Goal: Task Accomplishment & Management: Manage account settings

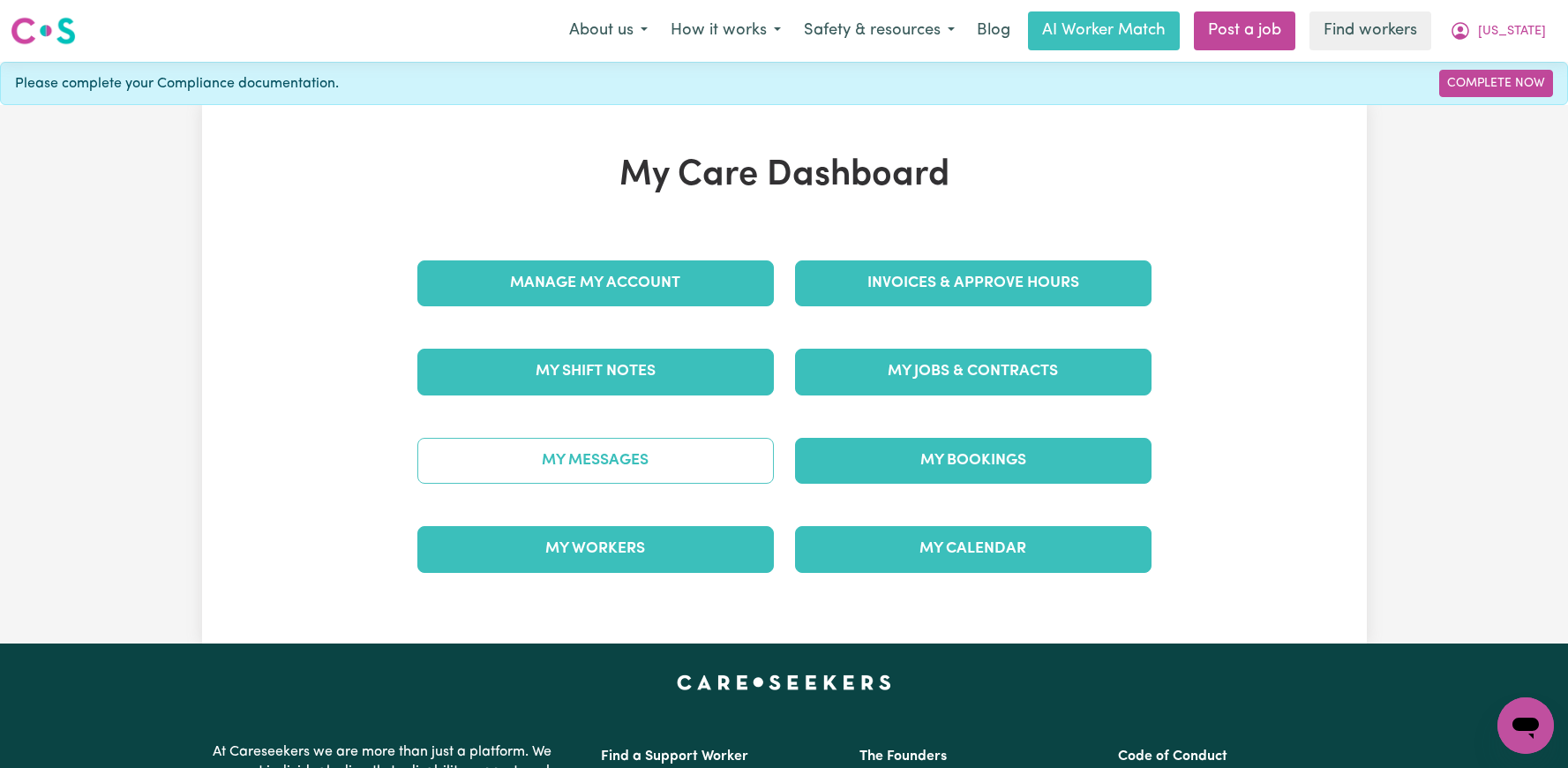
click at [682, 454] on link "My Messages" at bounding box center [595, 460] width 357 height 45
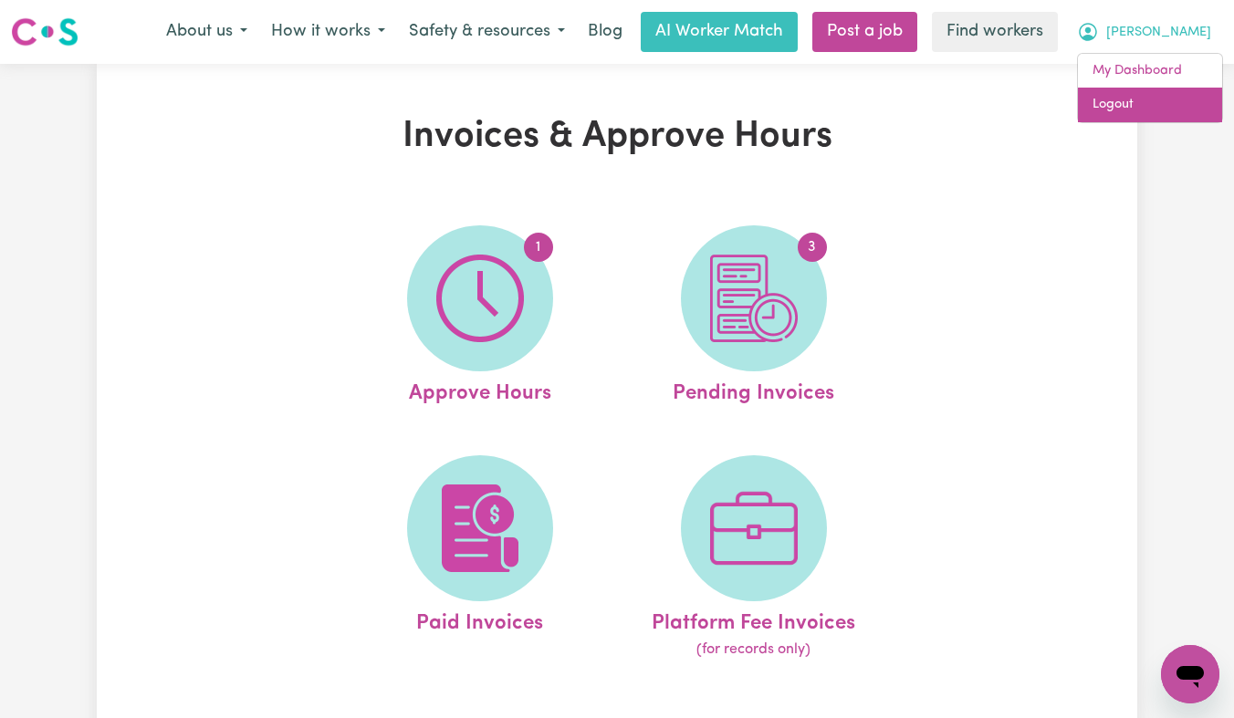
click at [1161, 101] on link "Logout" at bounding box center [1150, 105] width 144 height 35
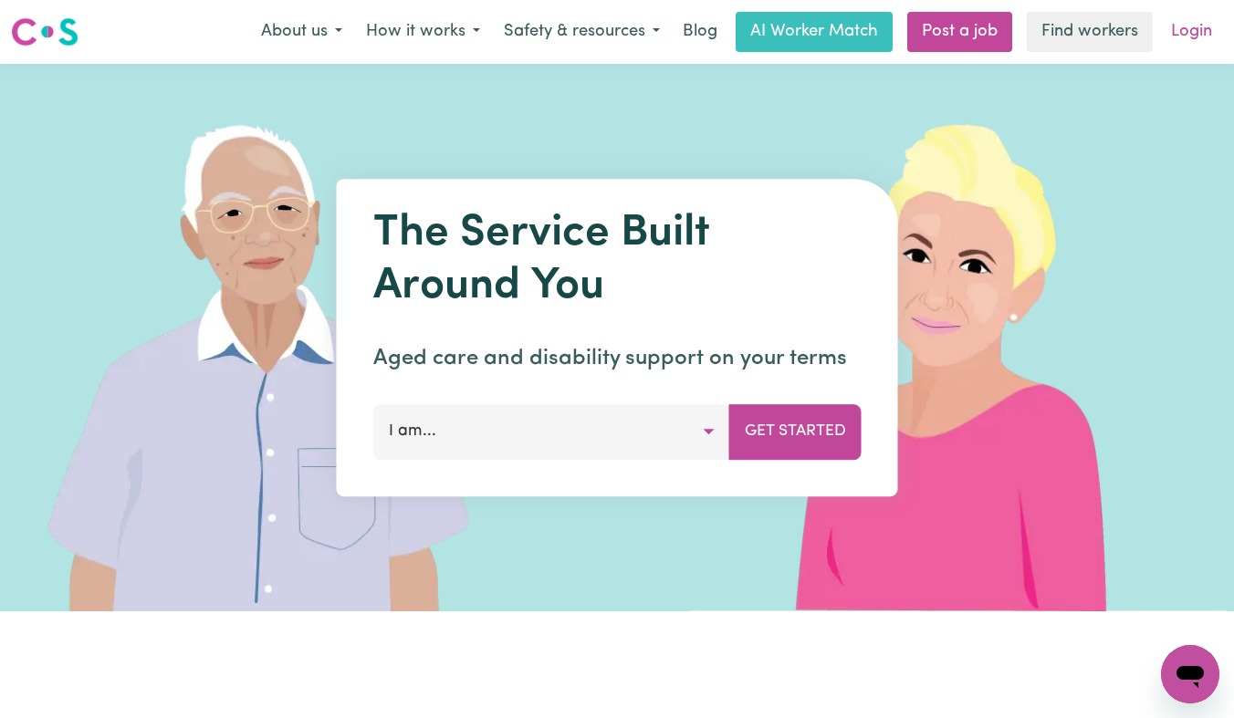
click at [1194, 36] on link "Login" at bounding box center [1191, 32] width 63 height 40
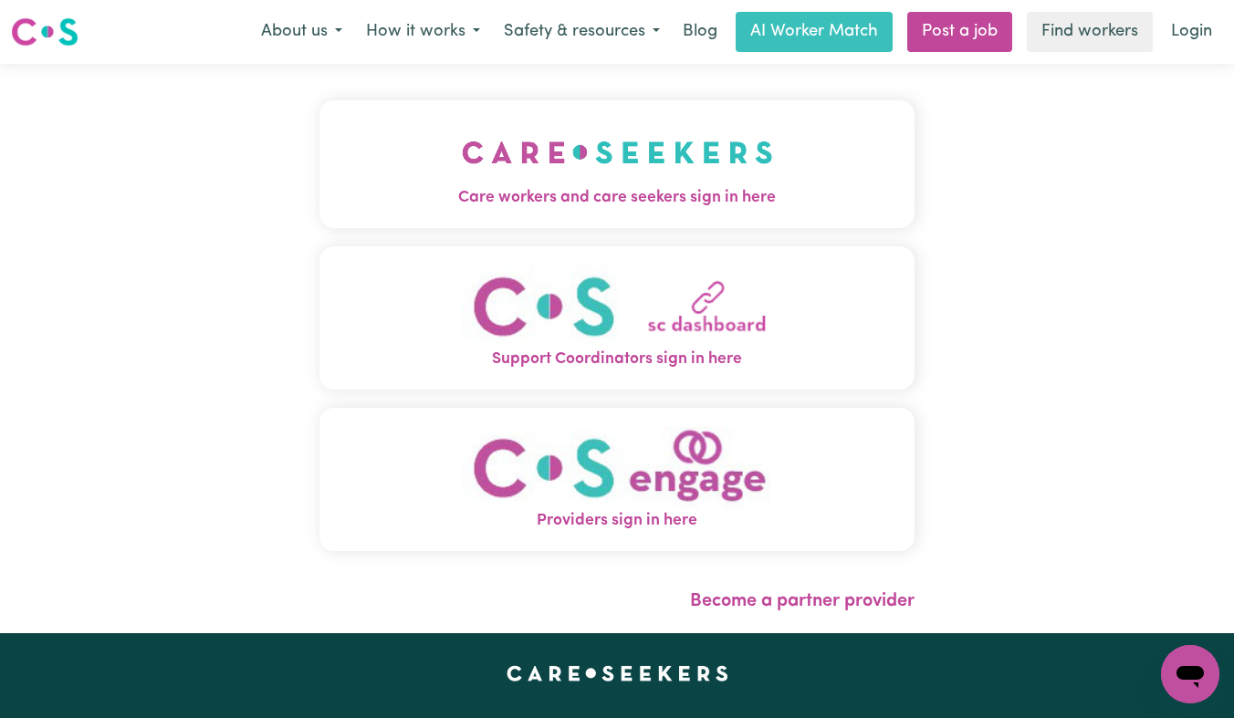
click at [546, 112] on button "Care workers and care seekers sign in here" at bounding box center [616, 164] width 595 height 128
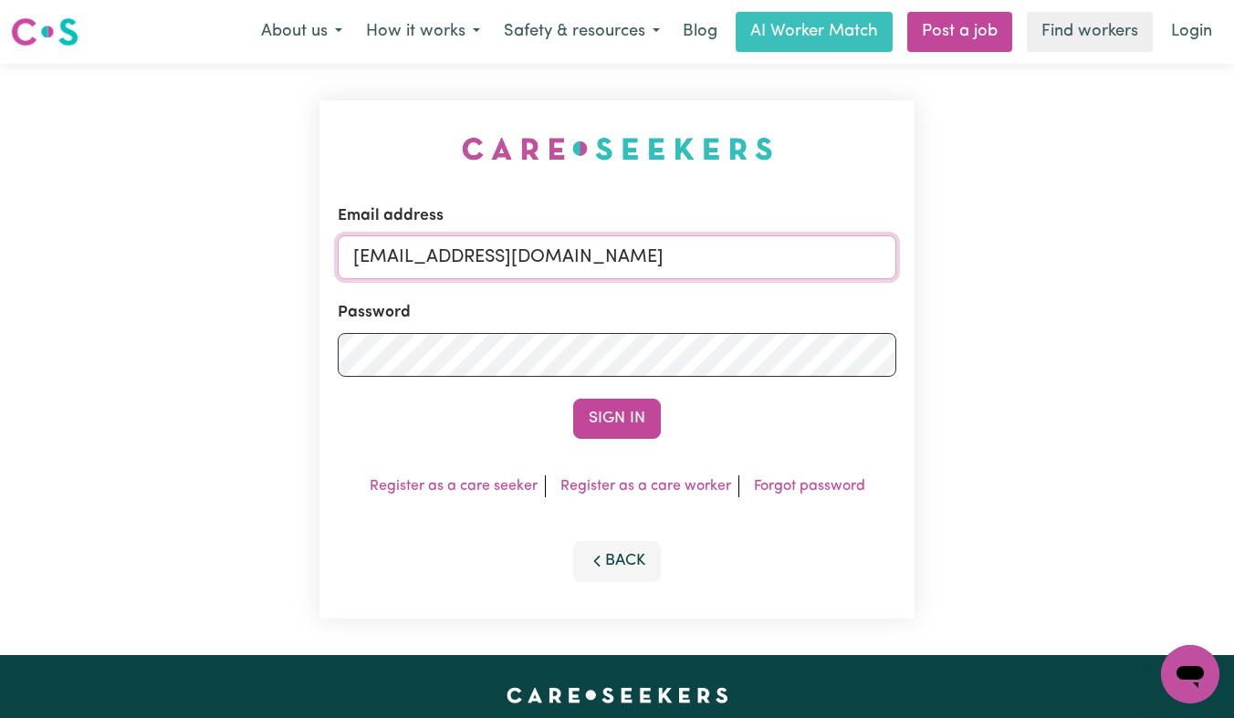
drag, startPoint x: 792, startPoint y: 256, endPoint x: 447, endPoint y: 262, distance: 345.0
click at [447, 262] on input "[EMAIL_ADDRESS][DOMAIN_NAME]" at bounding box center [617, 257] width 558 height 44
paste input "Christinecannonhill_HCS"
type input "[EMAIL_ADDRESS][DOMAIN_NAME]"
click at [573, 399] on button "Sign In" at bounding box center [617, 419] width 88 height 40
